Goal: Navigation & Orientation: Find specific page/section

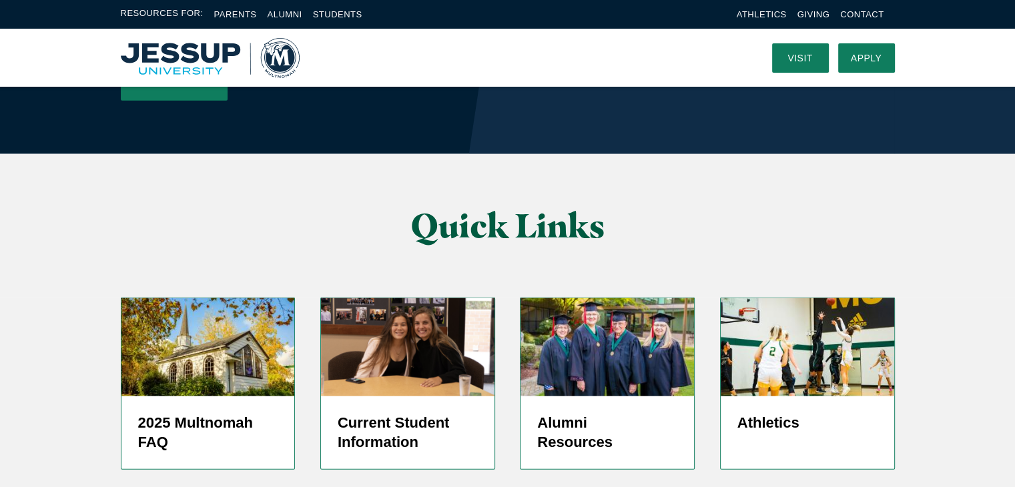
scroll to position [3158, 0]
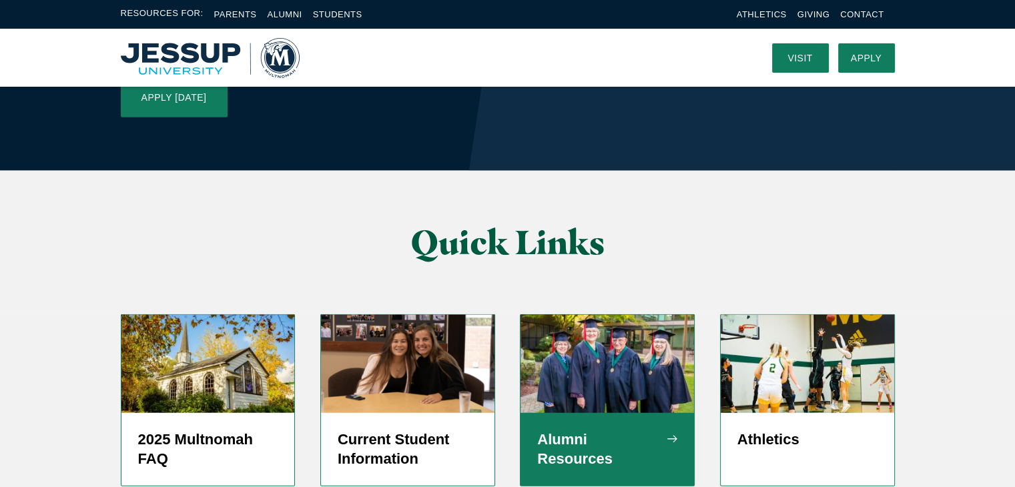
click at [612, 430] on h5 "Alumni Resources" at bounding box center [607, 450] width 140 height 40
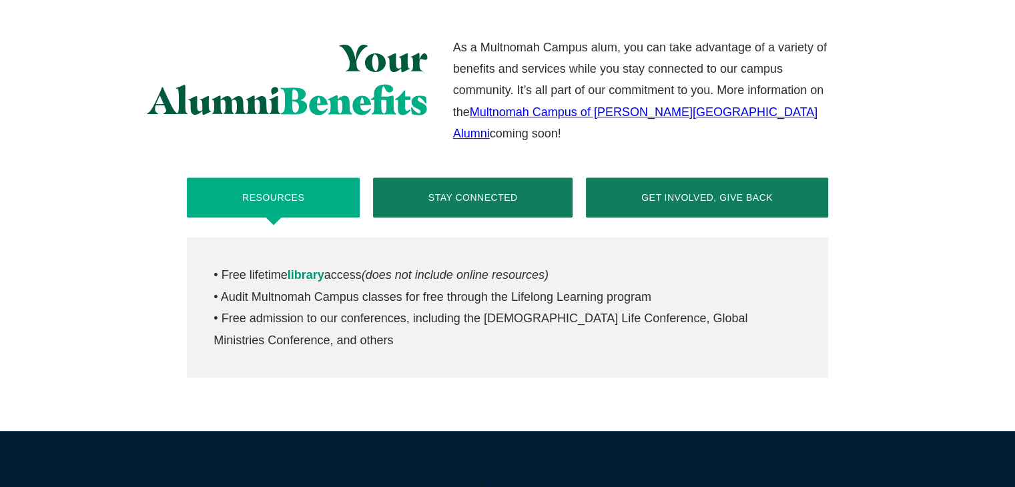
scroll to position [523, 0]
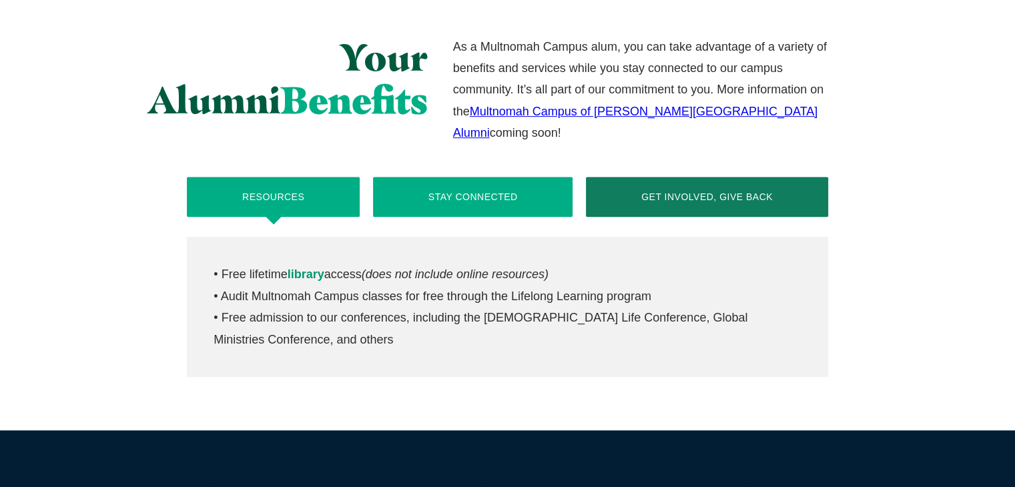
click at [487, 177] on button "Stay Connected" at bounding box center [473, 197] width 200 height 40
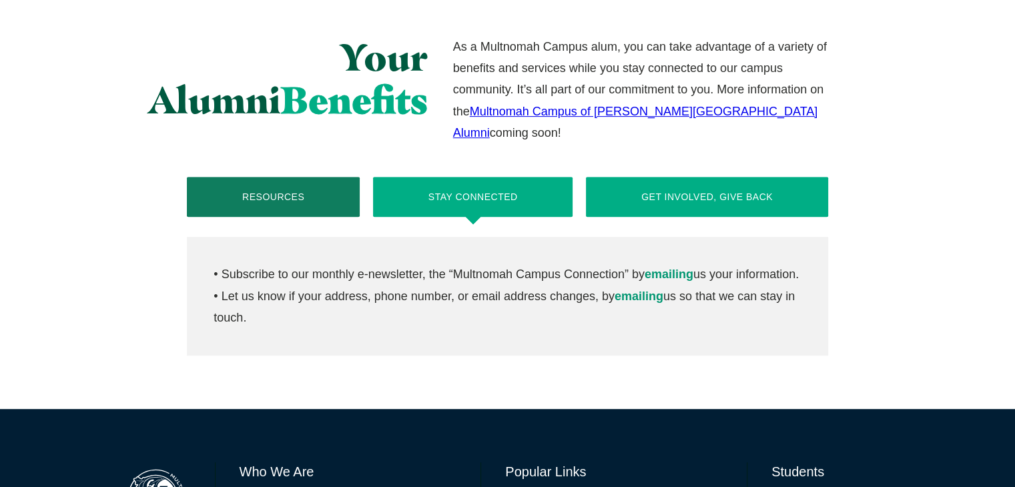
click at [800, 177] on button "Get Involved, Give Back" at bounding box center [707, 197] width 242 height 40
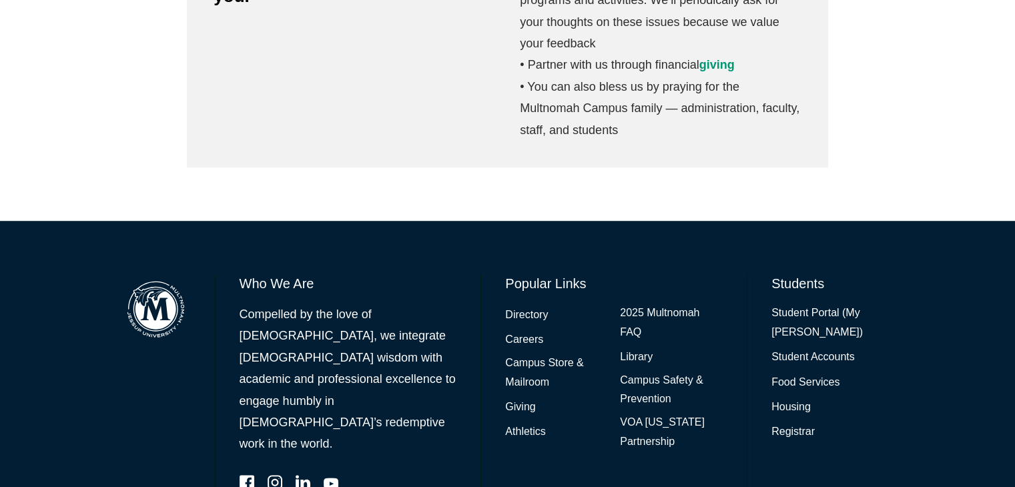
scroll to position [968, 0]
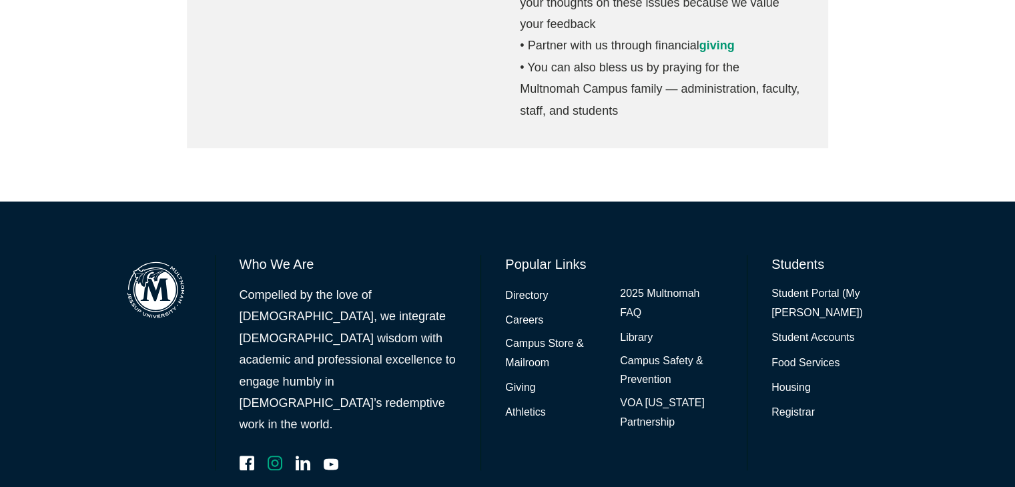
click at [277, 456] on icon "Instagram" at bounding box center [275, 463] width 15 height 15
click at [250, 456] on icon "Facebook" at bounding box center [247, 463] width 15 height 15
